Goal: Check status

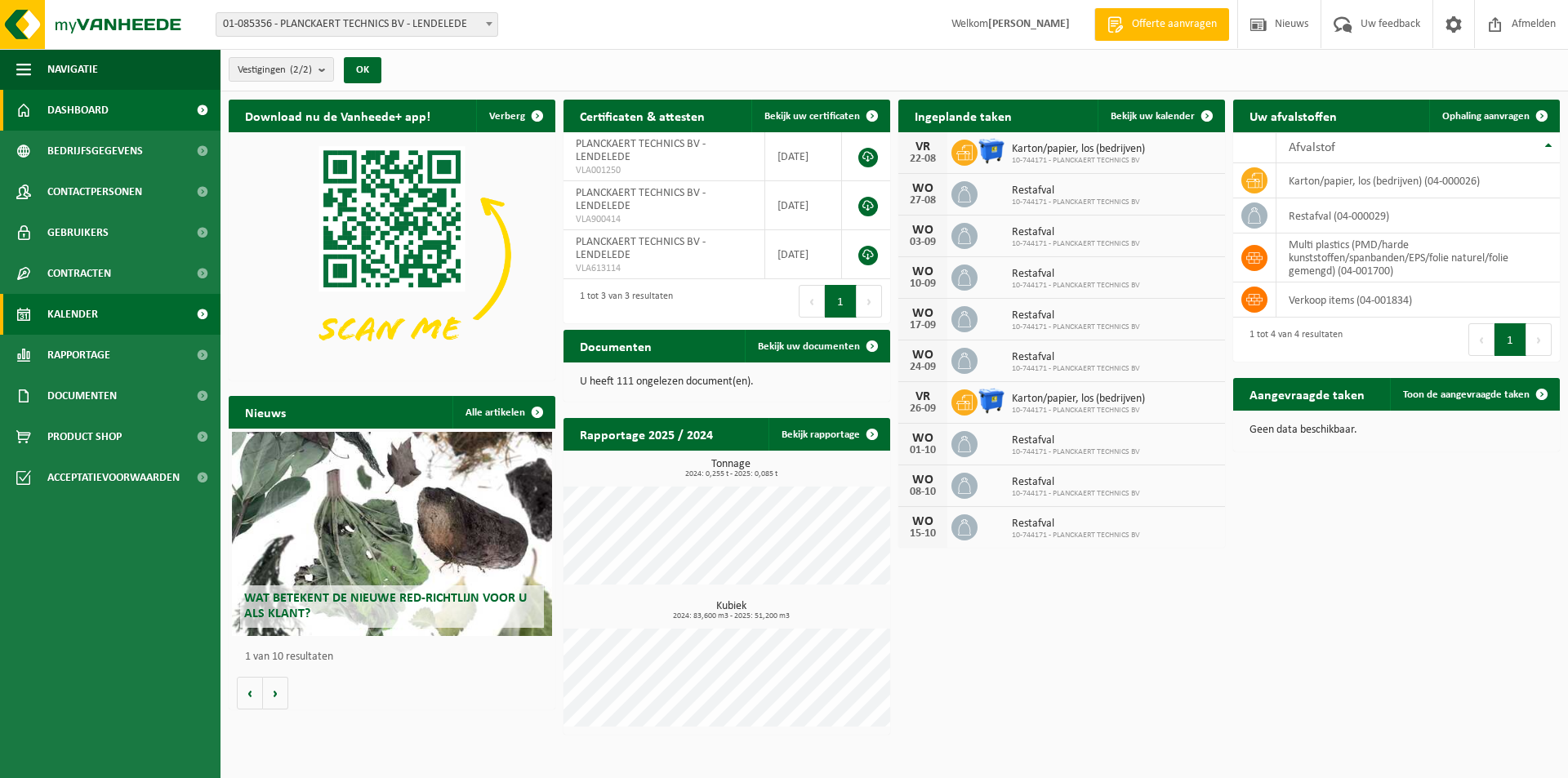
click at [95, 318] on span "Kalender" at bounding box center [72, 314] width 51 height 41
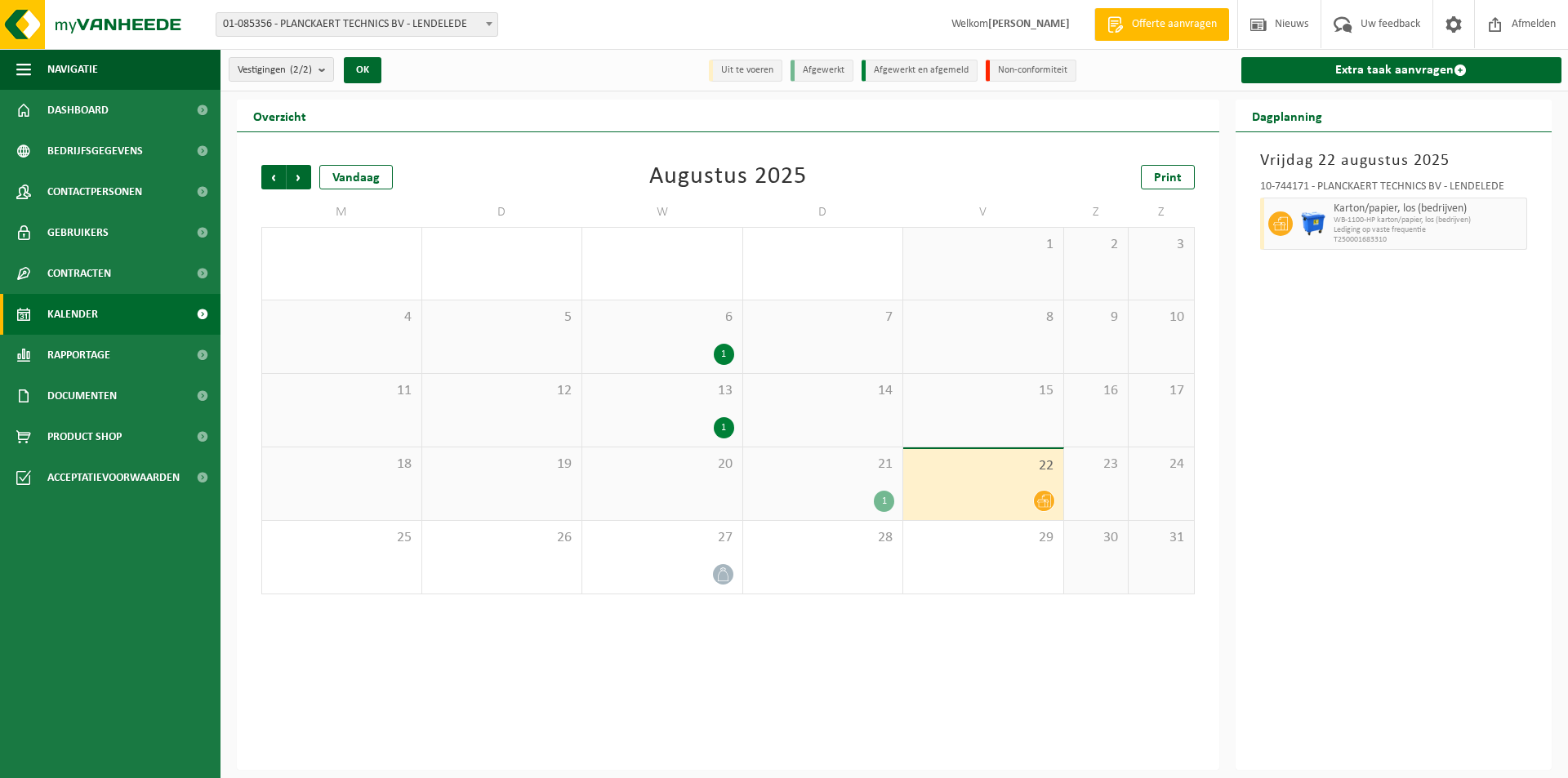
click at [965, 494] on div at bounding box center [983, 501] width 144 height 22
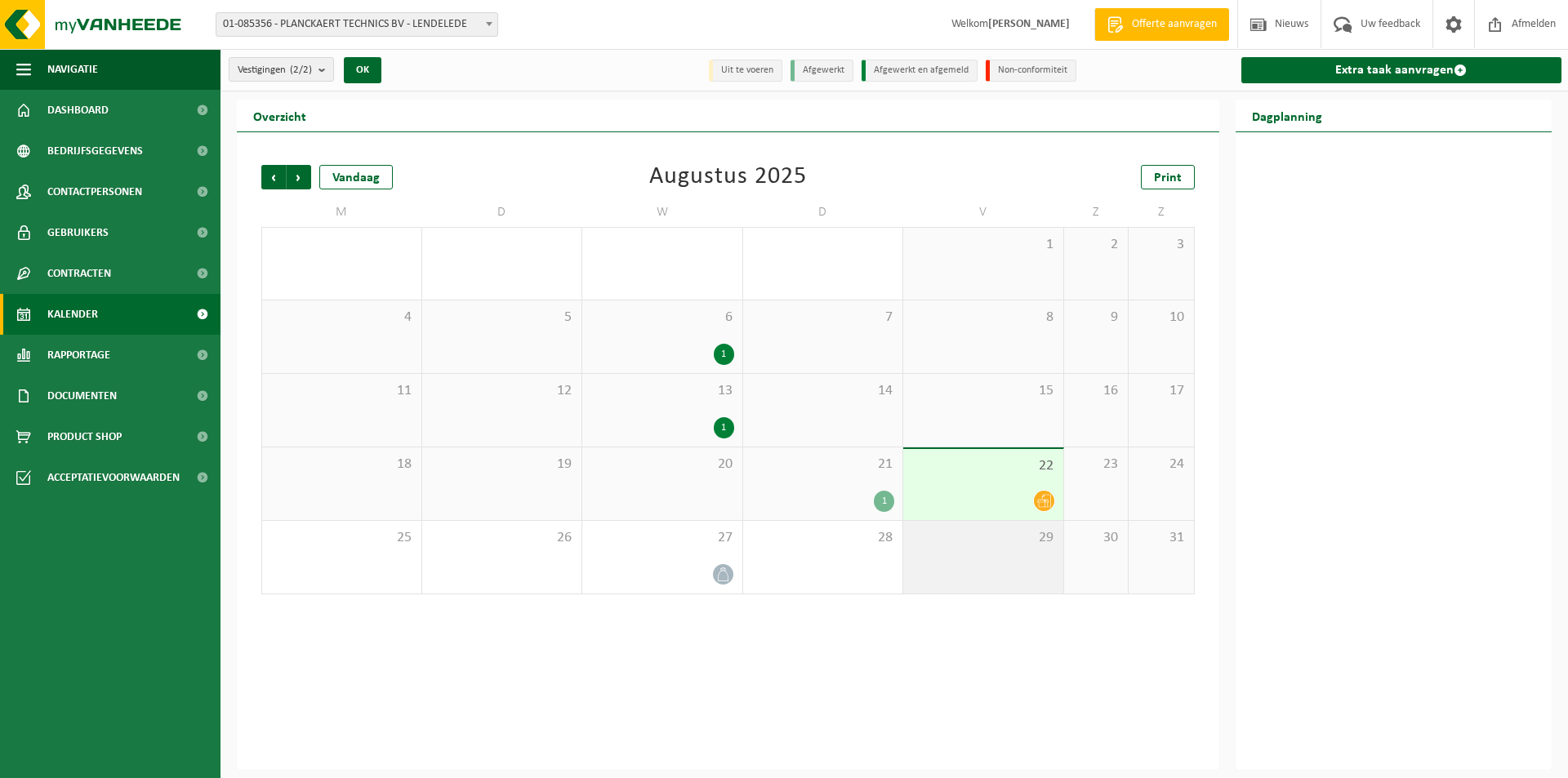
click at [1009, 536] on span "29" at bounding box center [983, 538] width 144 height 18
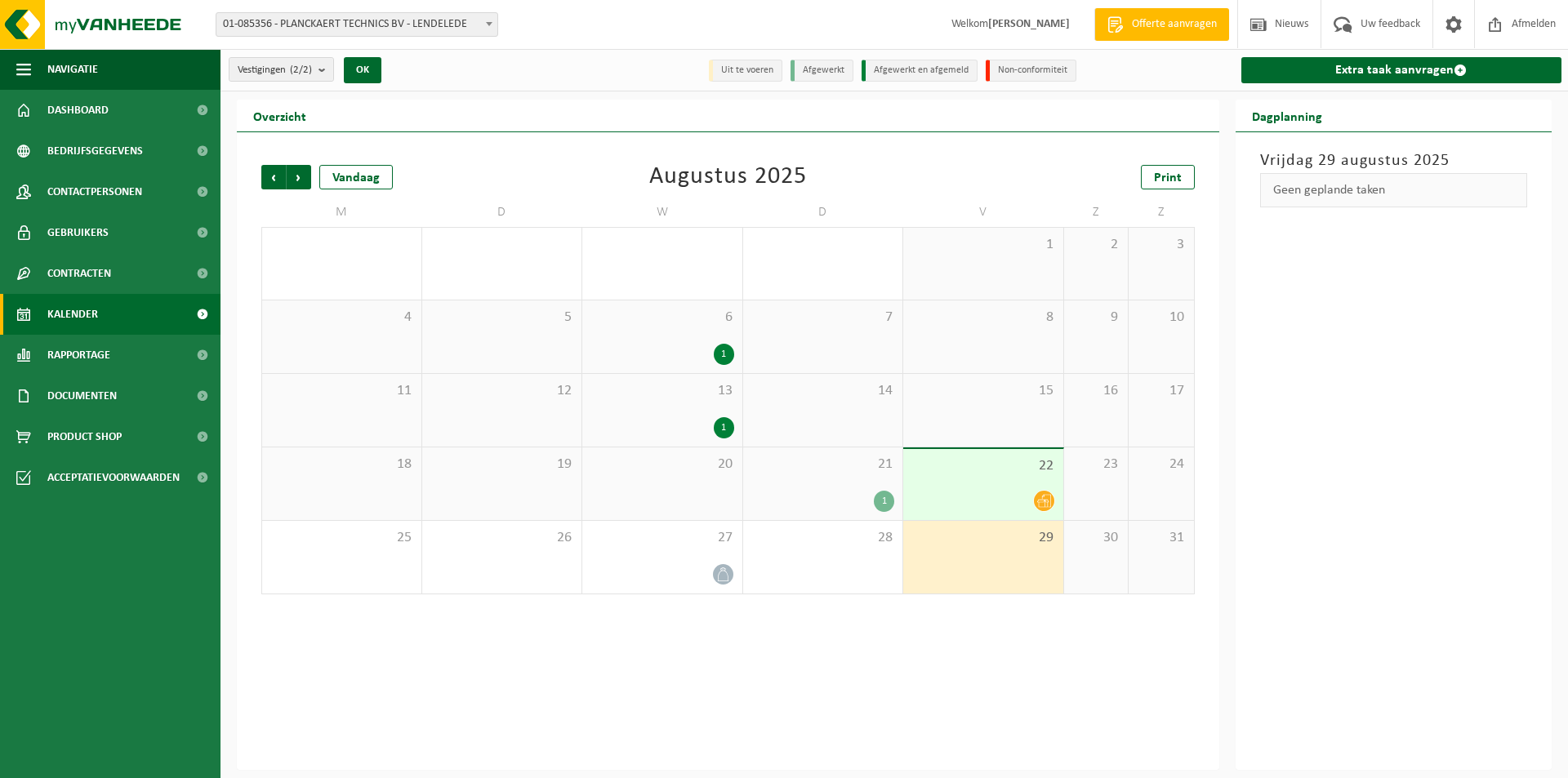
click at [851, 474] on div "21 1" at bounding box center [823, 483] width 160 height 72
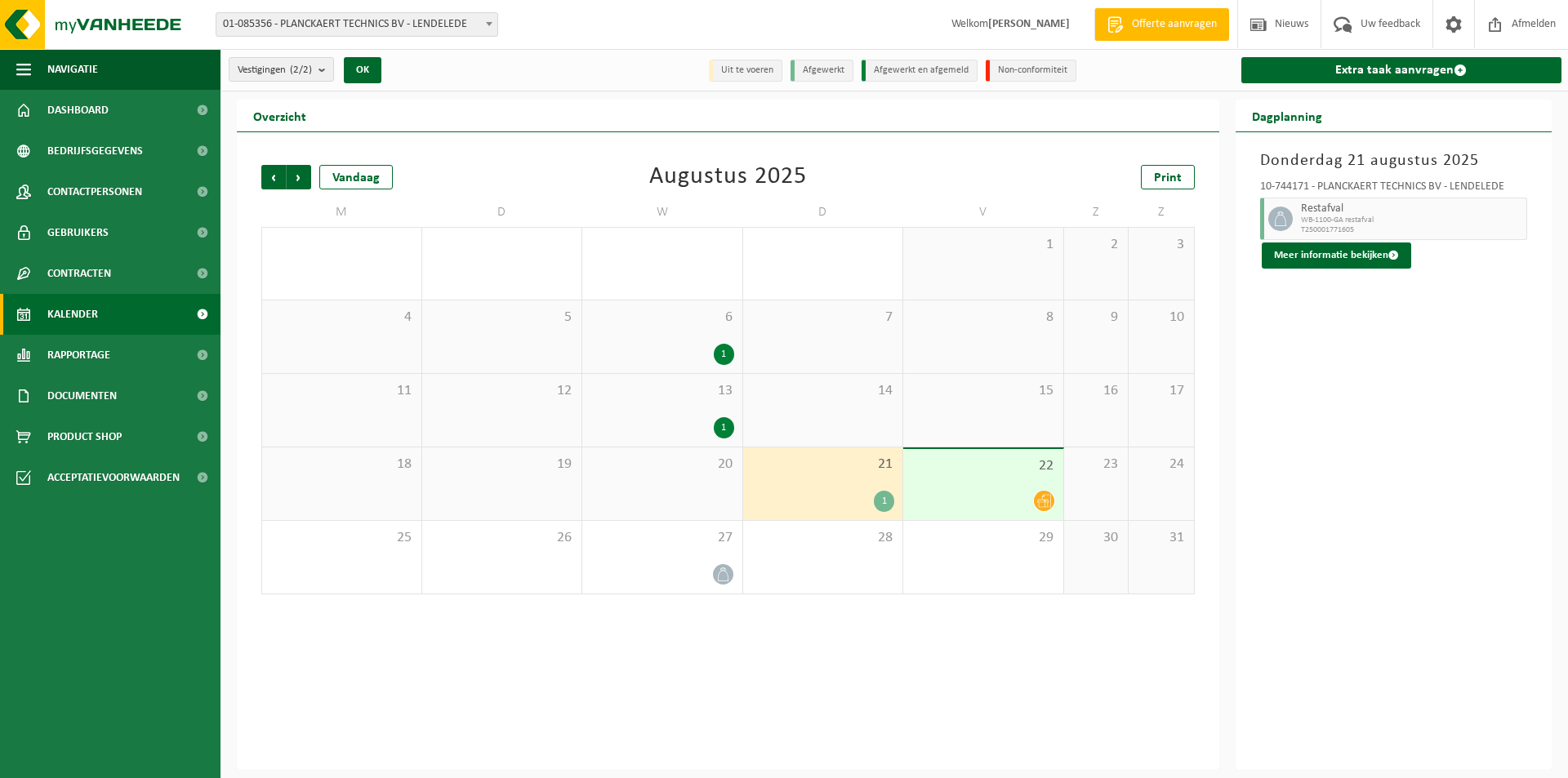
click at [986, 490] on div at bounding box center [983, 501] width 144 height 22
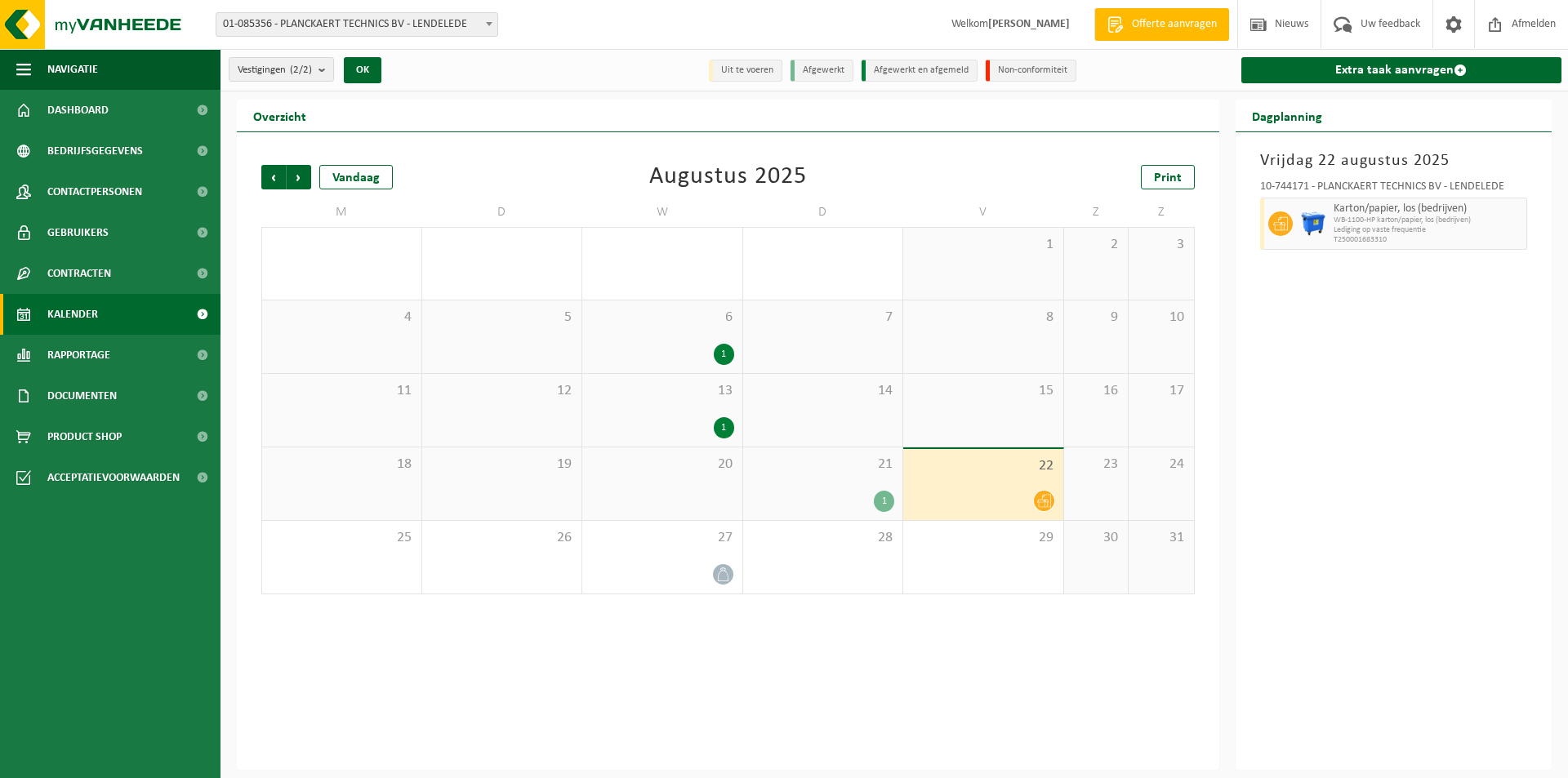
click at [1003, 402] on div "15" at bounding box center [984, 410] width 160 height 72
